Goal: Obtain resource: Obtain resource

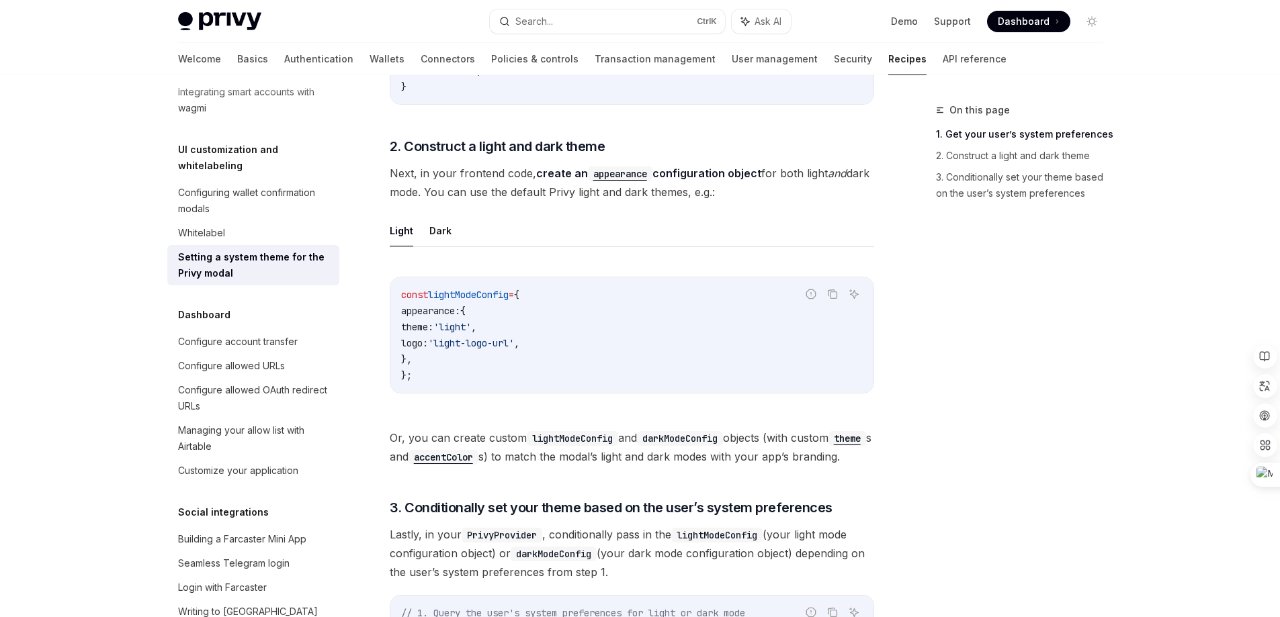
scroll to position [739, 0]
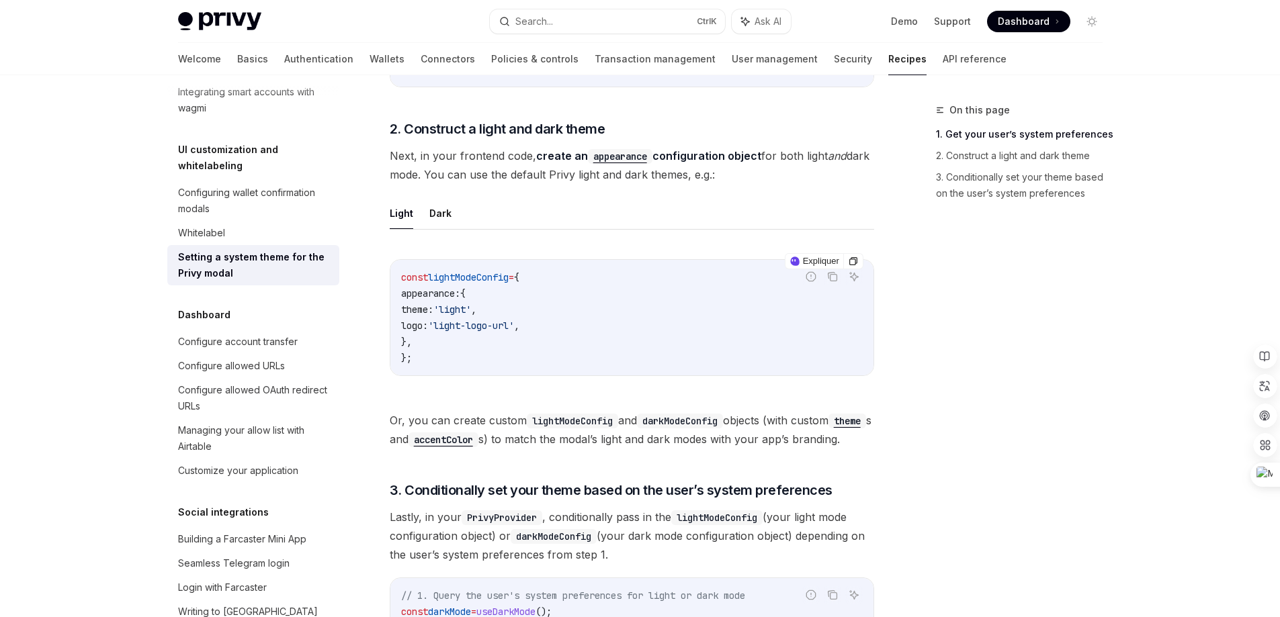
click at [440, 294] on span "appearance:" at bounding box center [430, 294] width 59 height 12
click at [441, 287] on code "const lightModeConfig = { appearance: { theme: 'light' , logo: 'light-logo-url'…" at bounding box center [631, 317] width 461 height 97
click at [600, 283] on code "const lightModeConfig = { appearance: { theme: 'light' , logo: 'light-logo-url'…" at bounding box center [631, 317] width 461 height 97
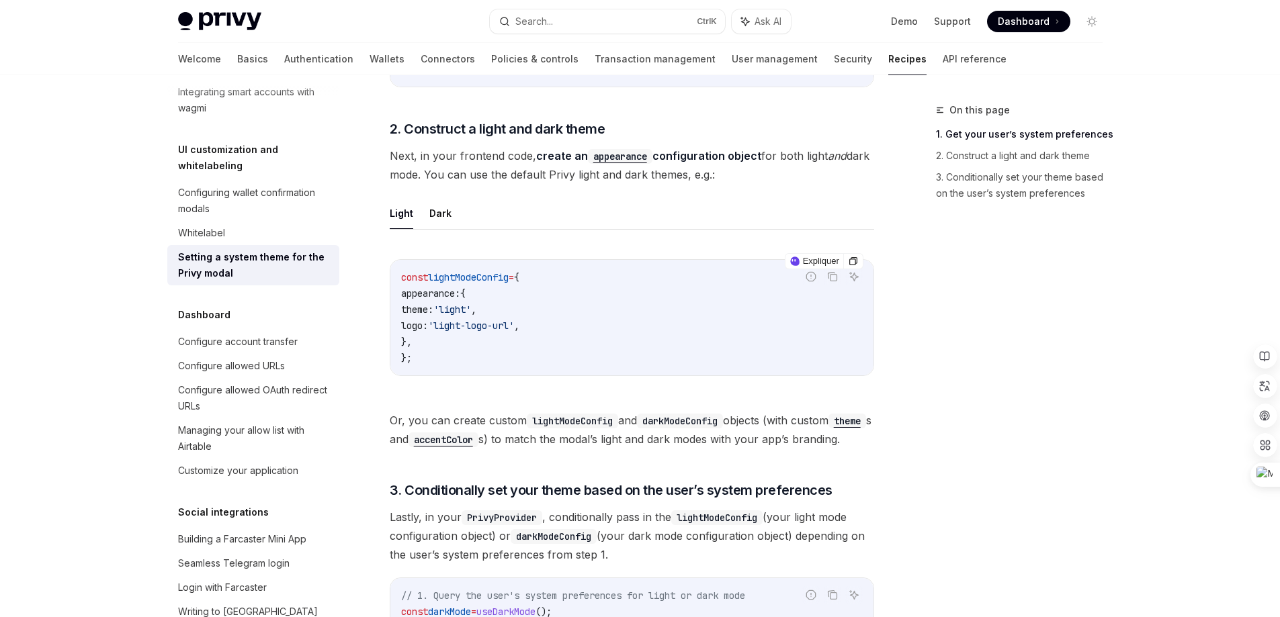
drag, startPoint x: 401, startPoint y: 291, endPoint x: 476, endPoint y: 296, distance: 74.8
click at [466, 296] on span "appearance: {" at bounding box center [433, 294] width 64 height 12
copy span "appearance:"
click at [550, 289] on code "const lightModeConfig = { appearance: { theme: 'light' , logo: 'light-logo-url'…" at bounding box center [631, 317] width 461 height 97
drag, startPoint x: 417, startPoint y: 293, endPoint x: 474, endPoint y: 296, distance: 57.2
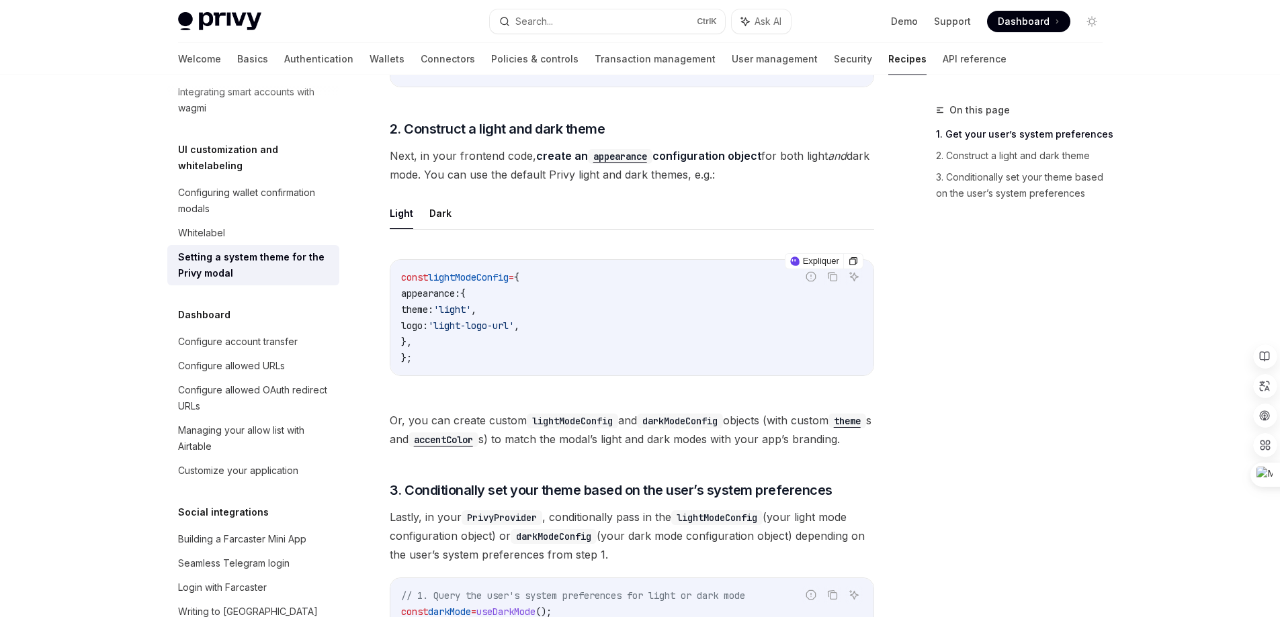
click at [466, 296] on span "appearance: {" at bounding box center [433, 294] width 64 height 12
copy span "appearance:"
